Goal: Information Seeking & Learning: Learn about a topic

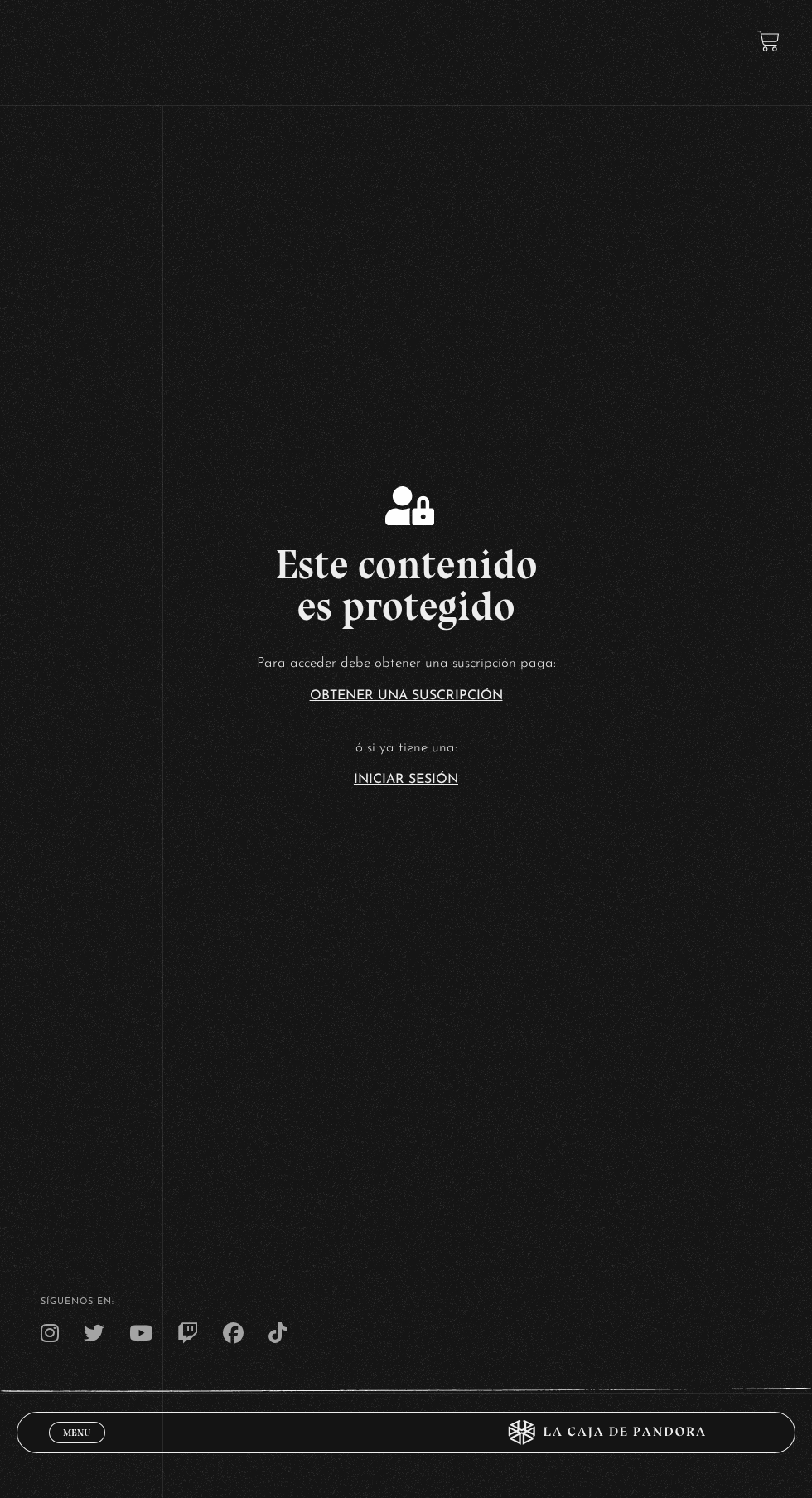
click at [413, 786] on link "Iniciar Sesión" at bounding box center [406, 780] width 104 height 13
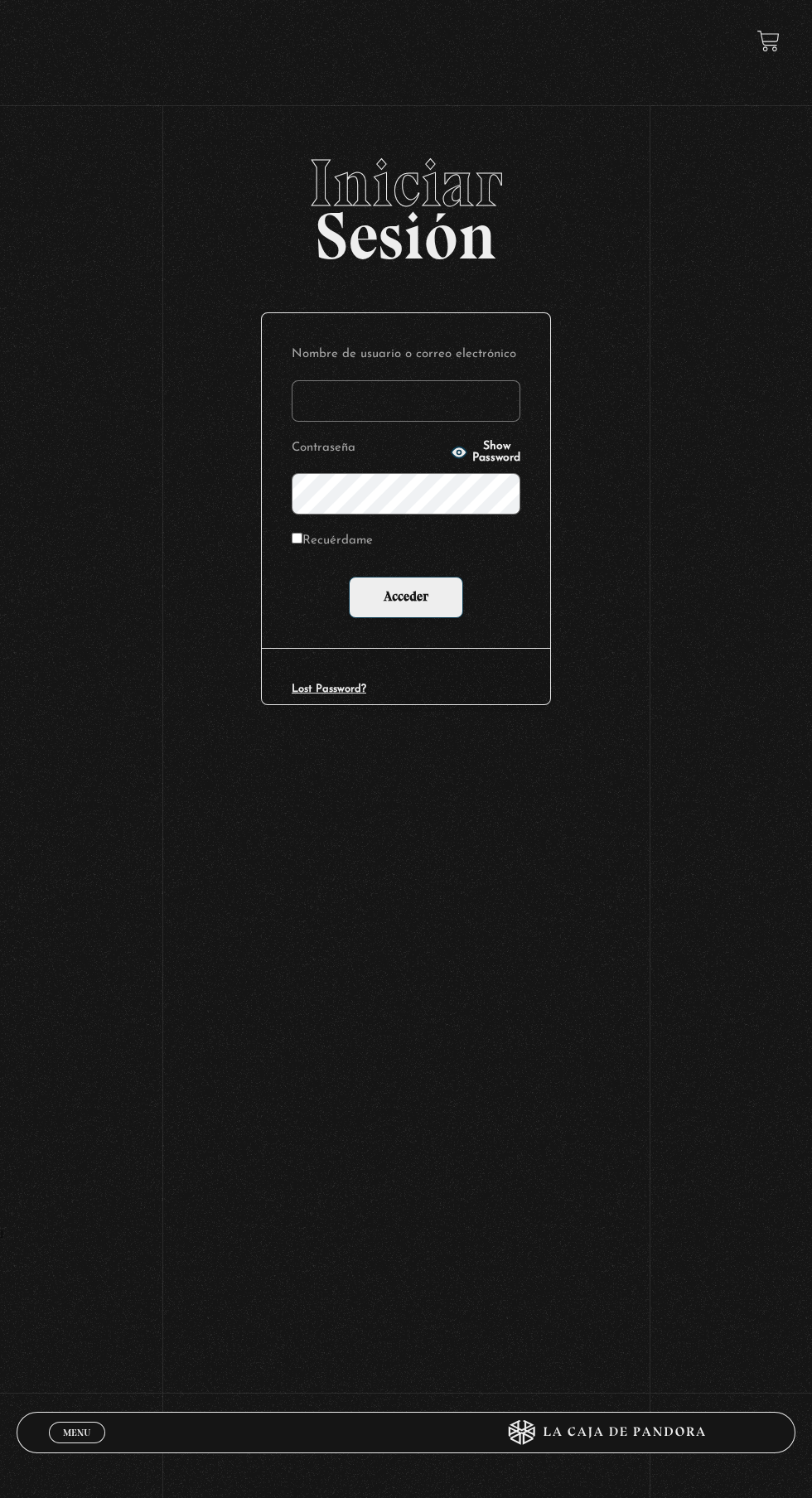
click at [436, 413] on input "Nombre de usuario o correo electrónico" at bounding box center [406, 401] width 228 height 42
type input "lailabigail@gmail.com"
click at [349, 576] on input "Acceder" at bounding box center [406, 597] width 114 height 42
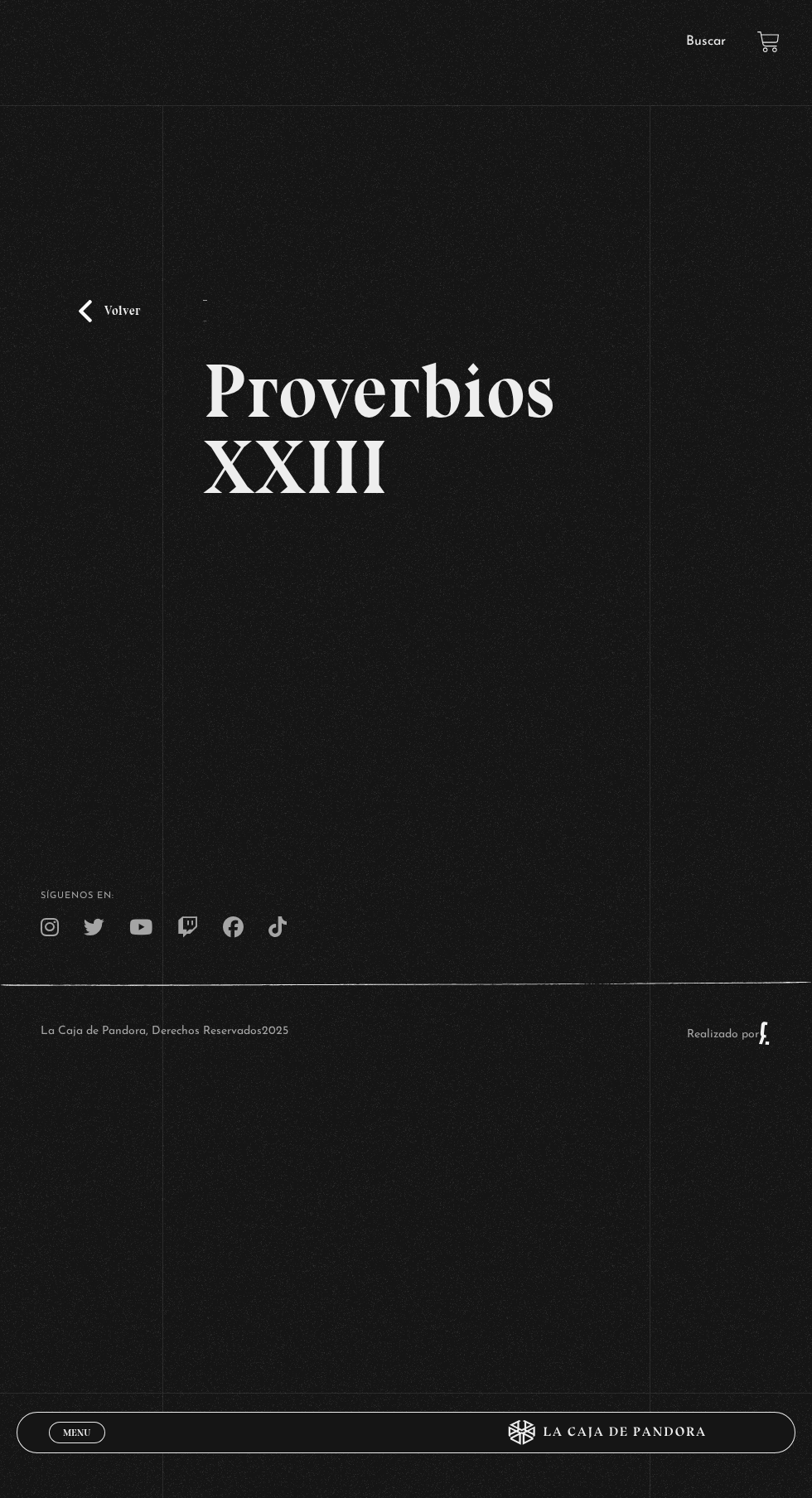
click at [122, 322] on link "Volver" at bounding box center [110, 311] width 61 height 22
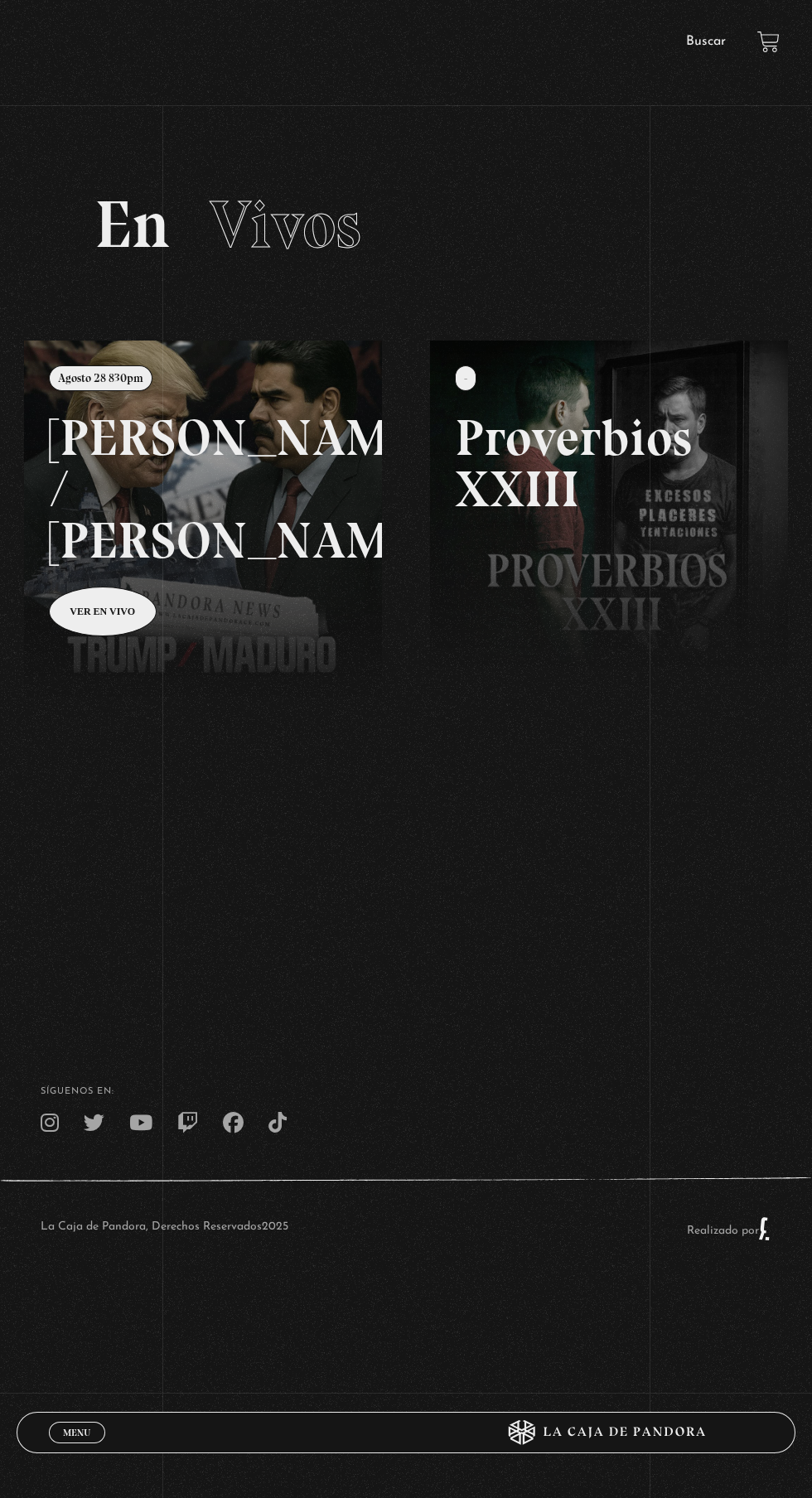
click at [697, 35] on link "Buscar" at bounding box center [705, 41] width 40 height 13
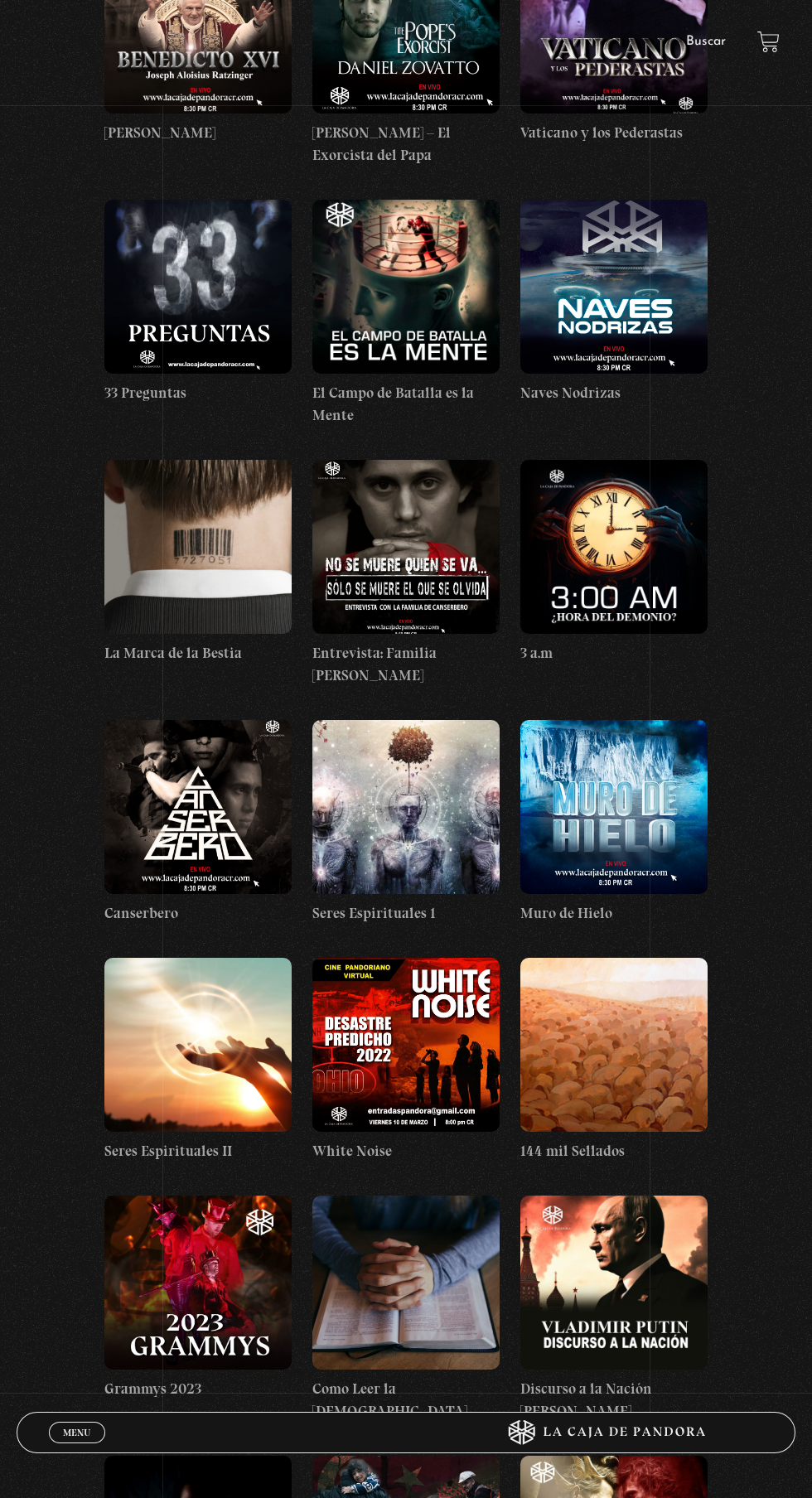
click at [663, 720] on figure at bounding box center [614, 807] width 187 height 174
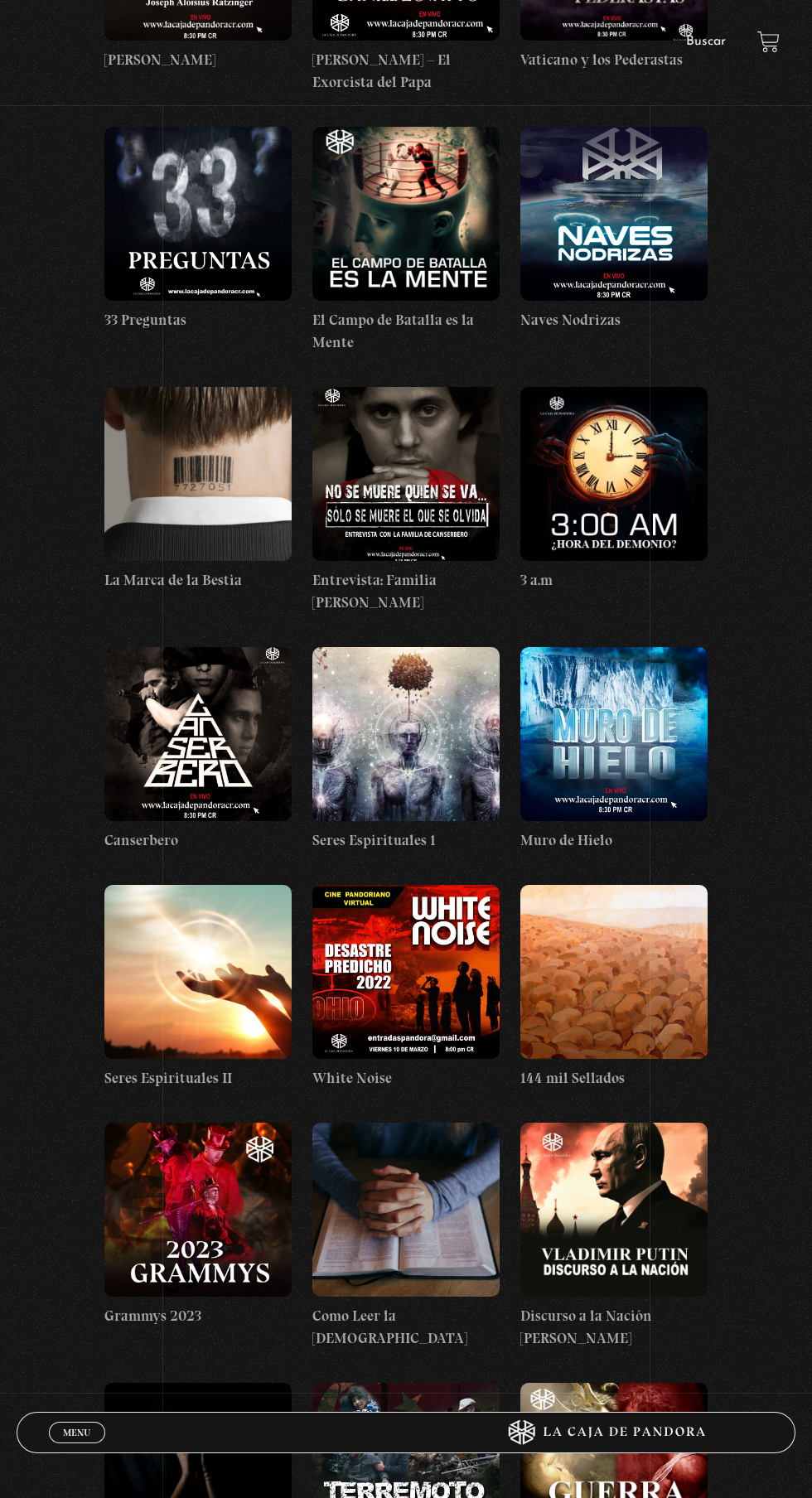
scroll to position [15020, 0]
